Goal: Navigation & Orientation: Find specific page/section

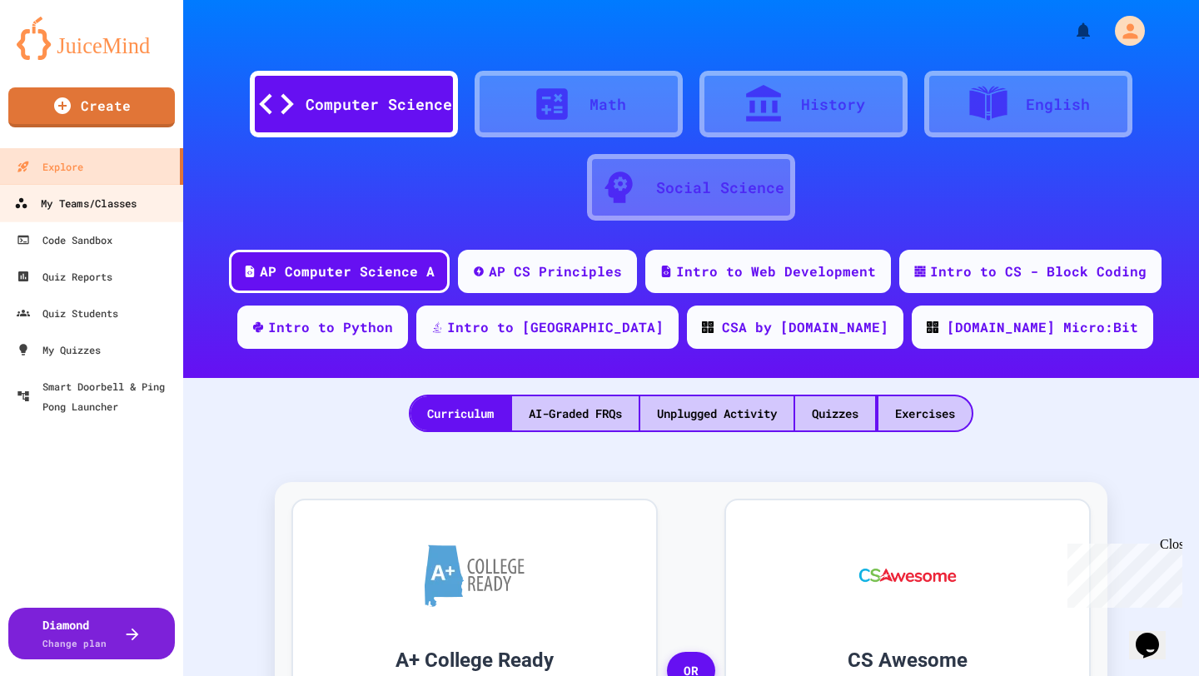
click at [102, 210] on div "My Teams/Classes" at bounding box center [75, 203] width 122 height 21
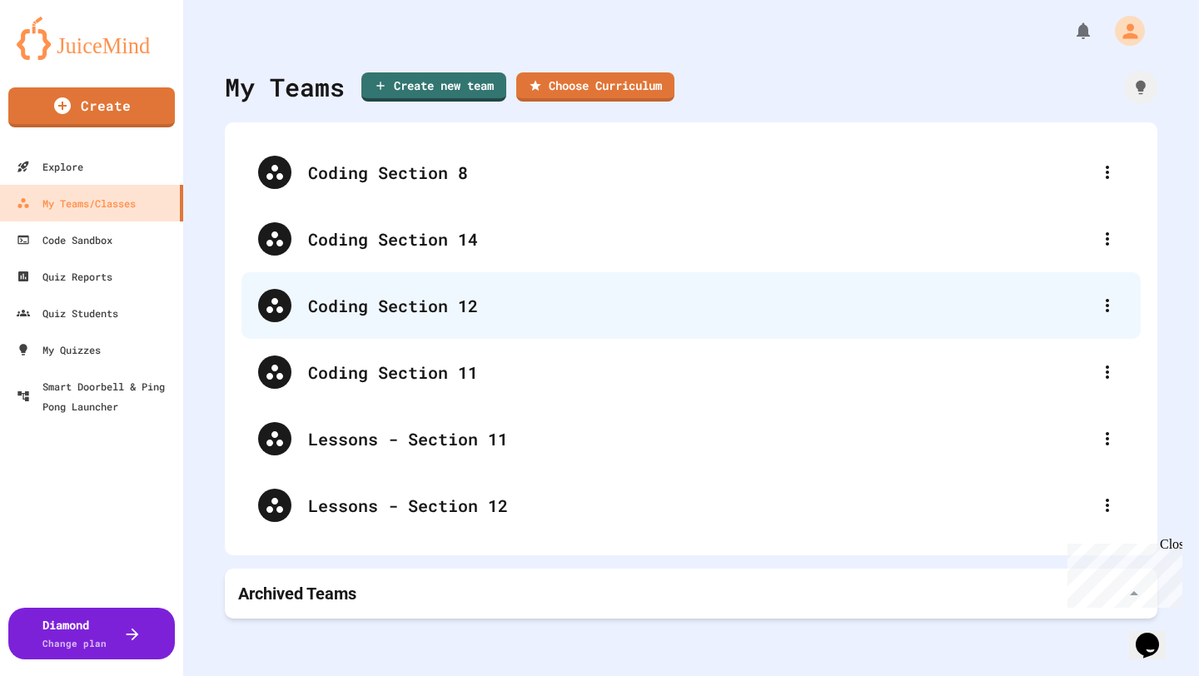
click at [496, 311] on div "Coding Section 12" at bounding box center [699, 305] width 783 height 25
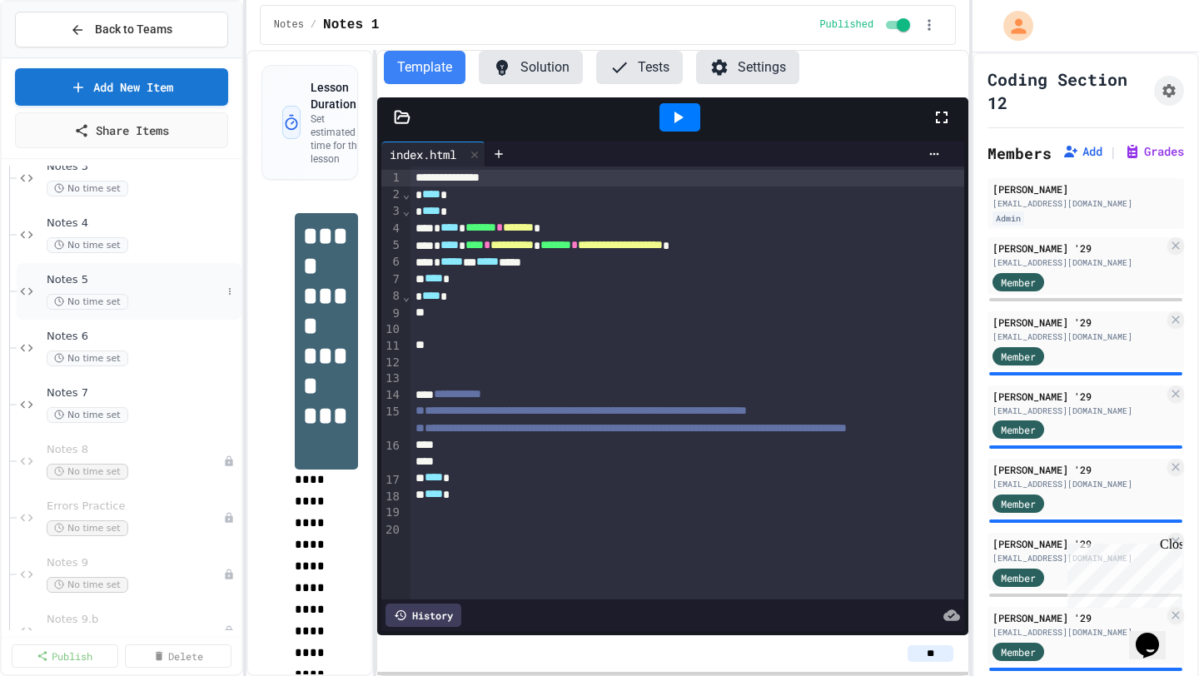
scroll to position [200, 0]
click at [161, 399] on div "Notes 7 No time set" at bounding box center [134, 400] width 175 height 37
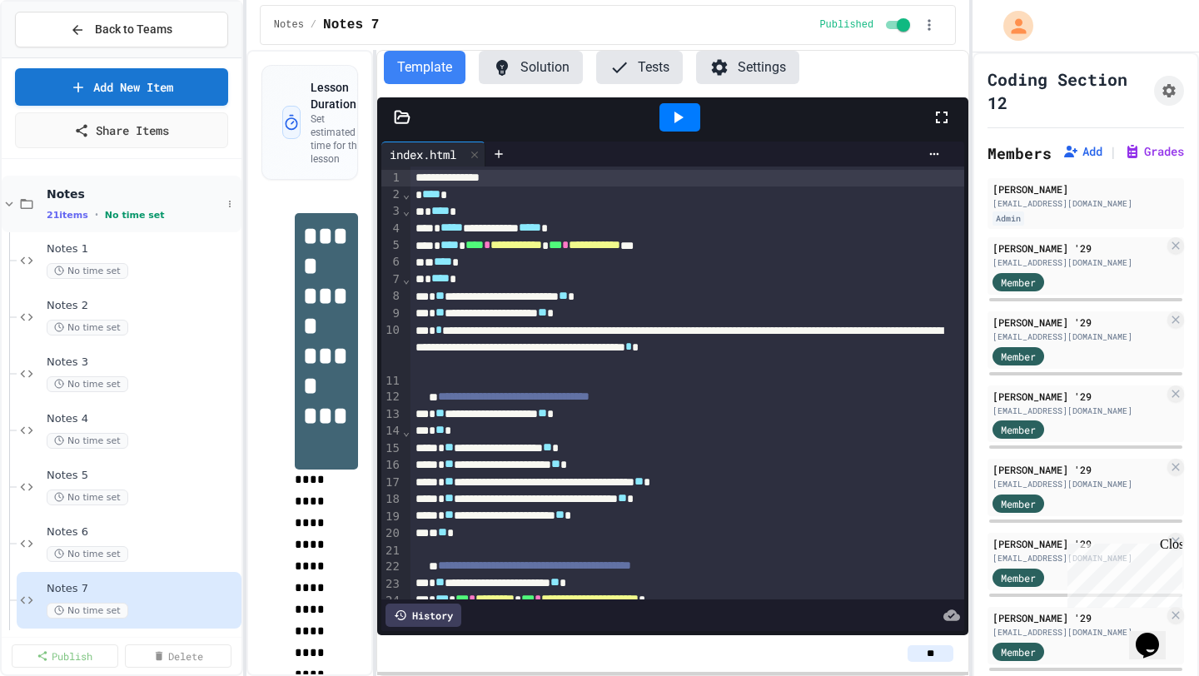
click at [36, 206] on icon at bounding box center [27, 203] width 20 height 15
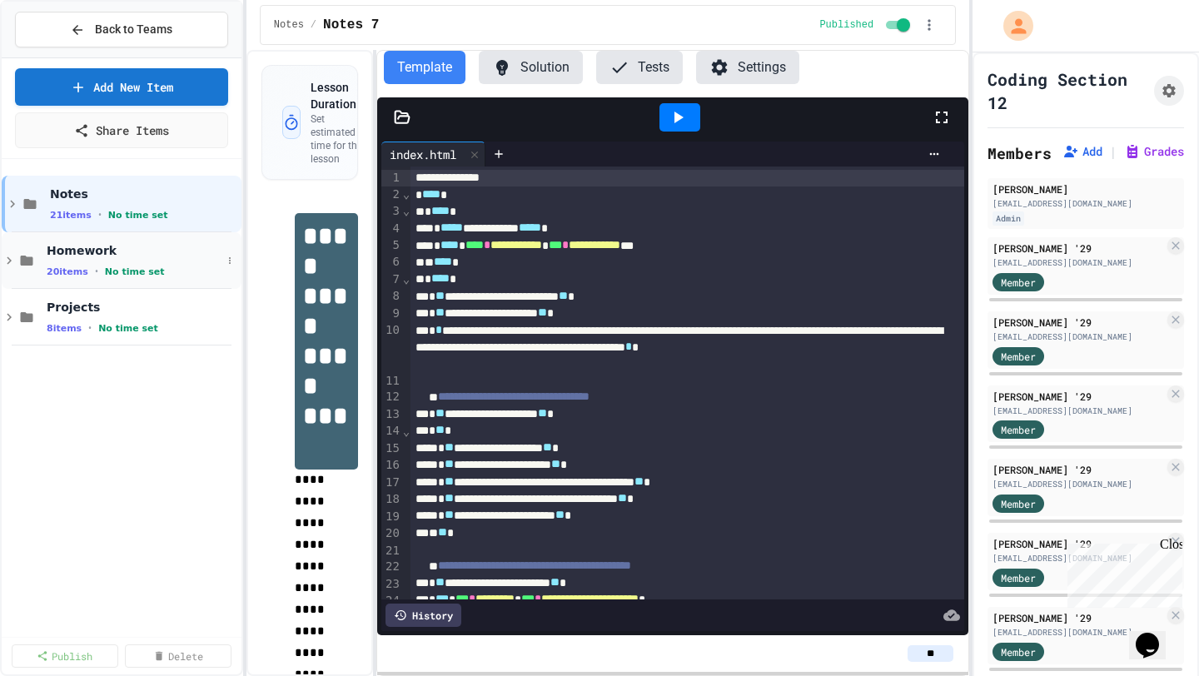
click at [39, 265] on div "Homework 20 items • No time set" at bounding box center [122, 260] width 240 height 57
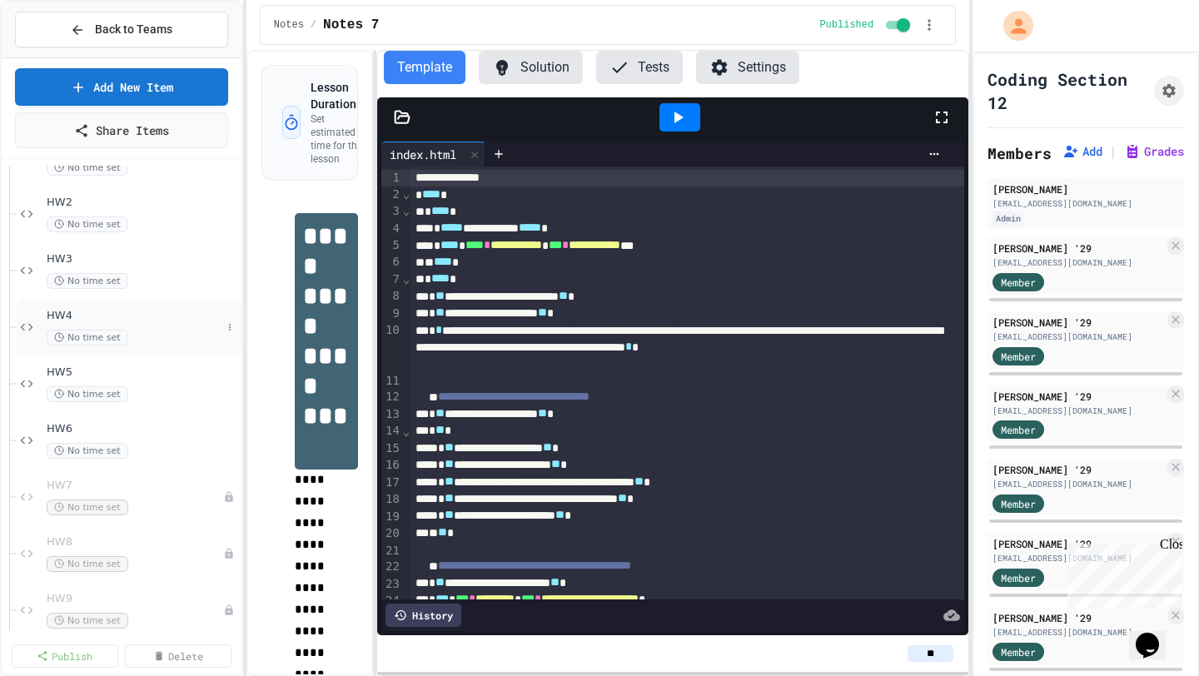
scroll to position [161, 0]
click at [117, 480] on span "HW7" at bounding box center [127, 485] width 160 height 14
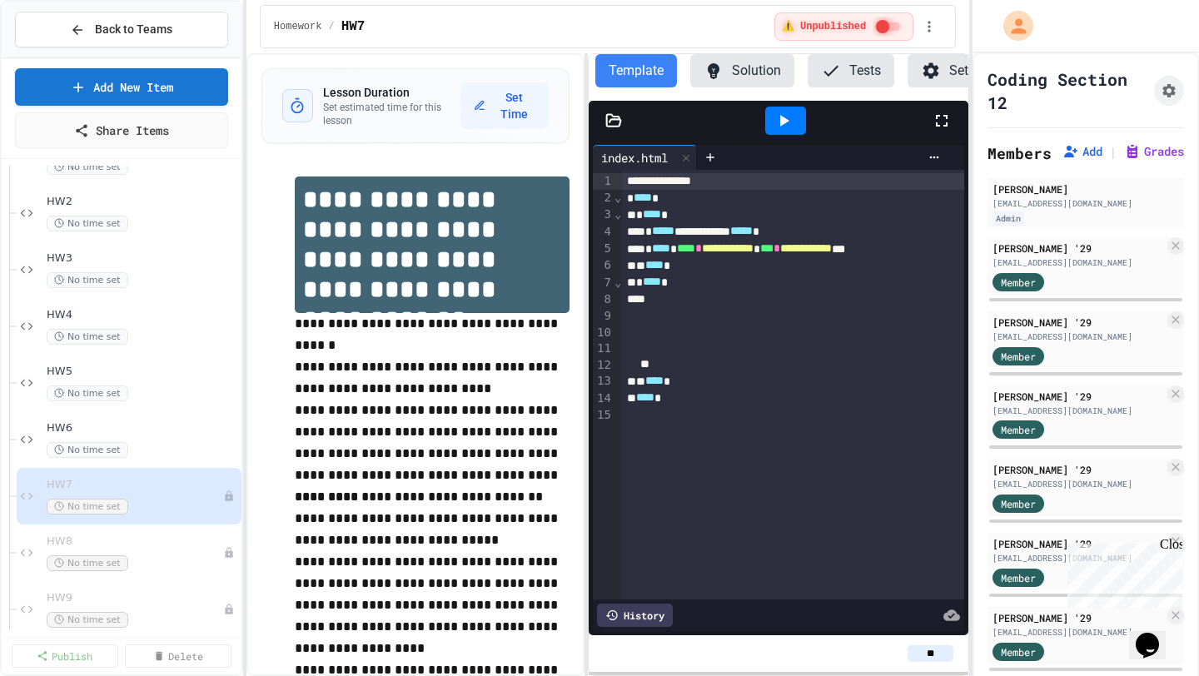
click at [583, 302] on div "**********" at bounding box center [607, 364] width 723 height 623
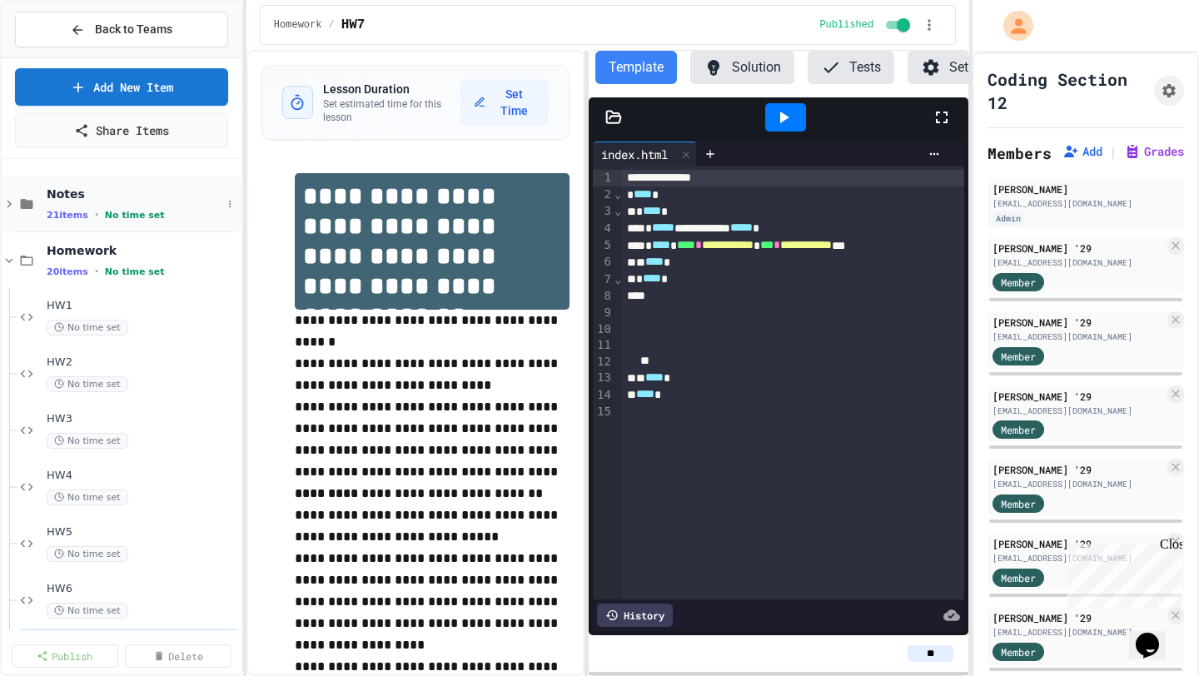
click at [15, 208] on icon at bounding box center [9, 203] width 15 height 15
click at [114, 589] on span "Notes 7" at bounding box center [134, 589] width 175 height 14
